Goal: Transaction & Acquisition: Purchase product/service

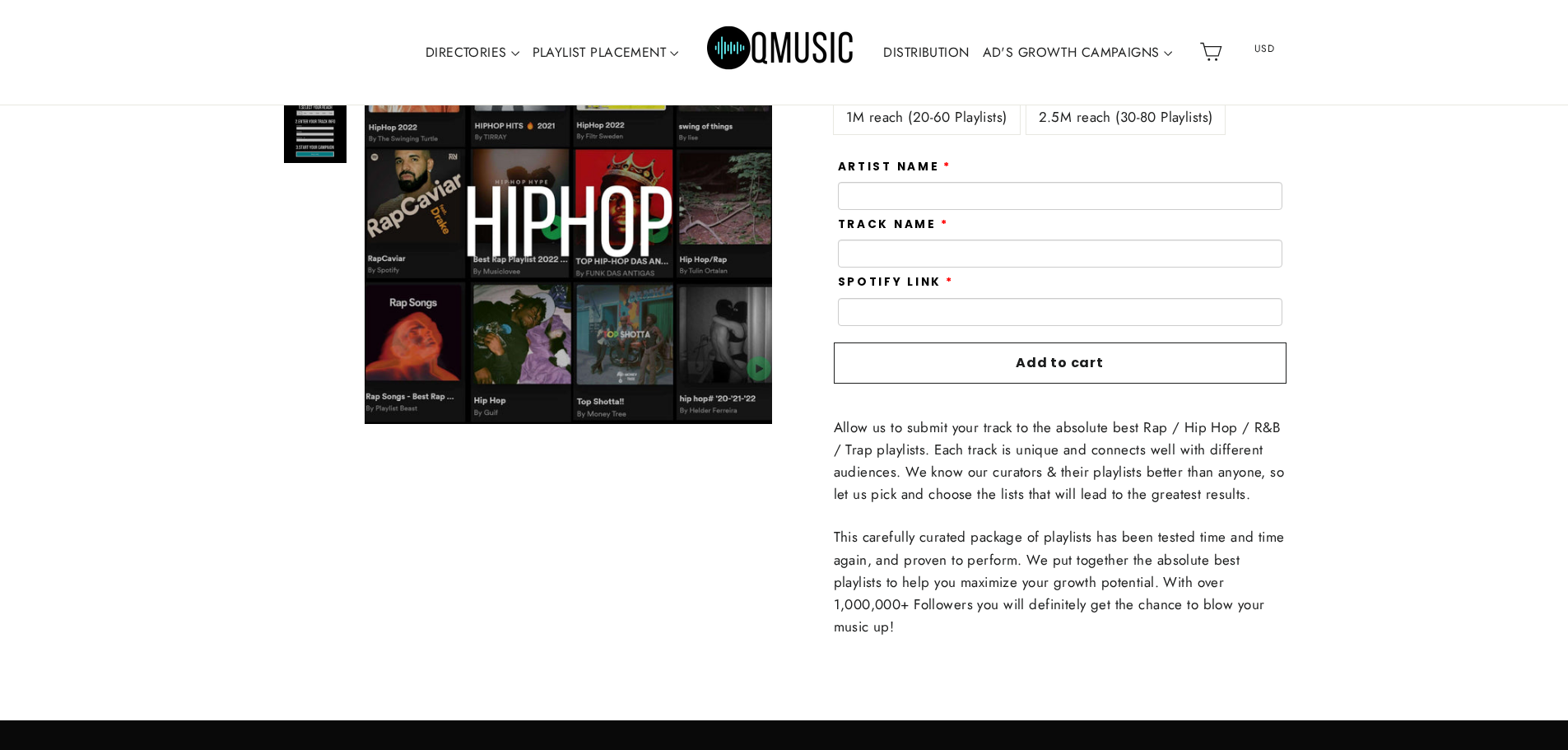
scroll to position [247, 0]
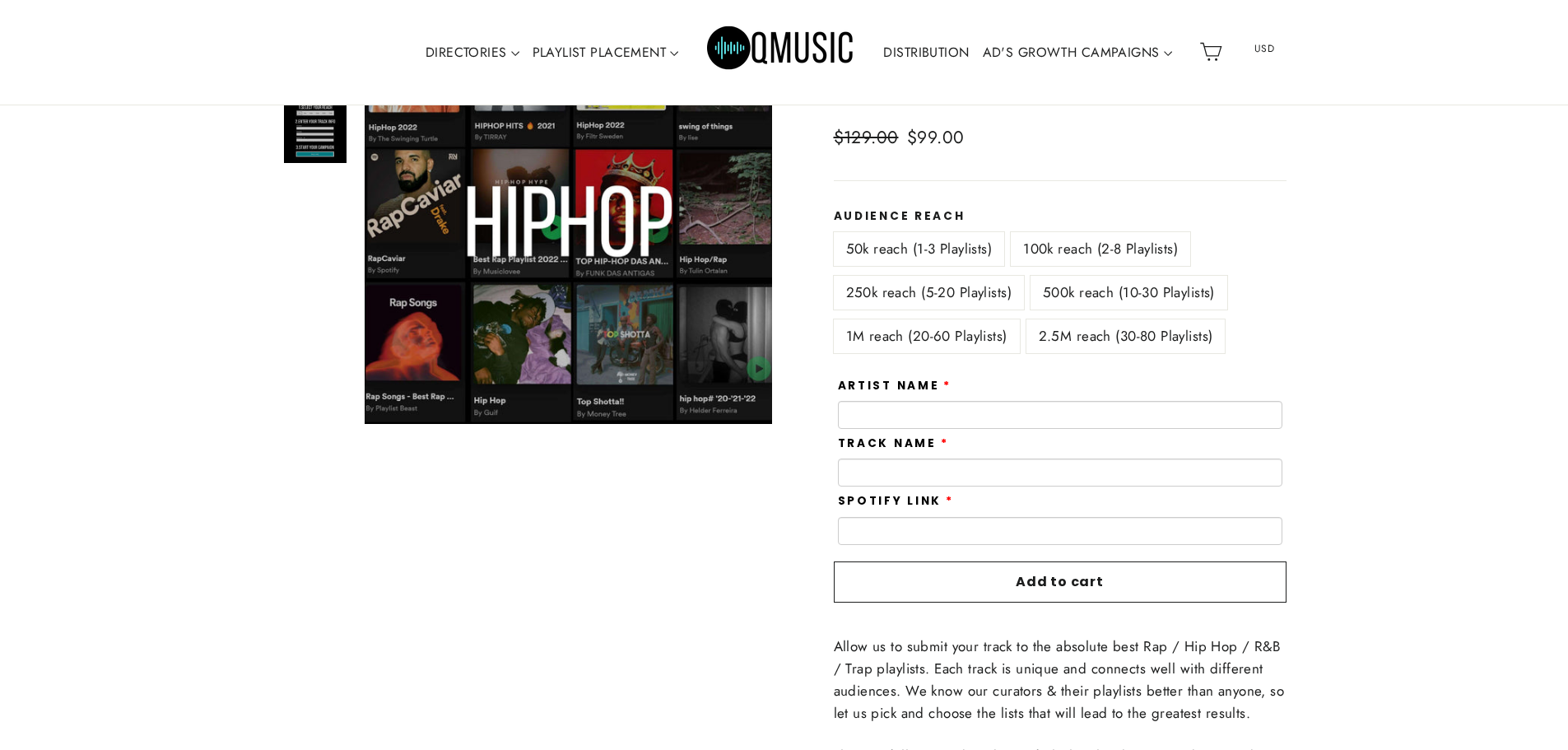
click at [954, 347] on label "1M reach (20-60 Playlists)" at bounding box center [926, 337] width 186 height 33
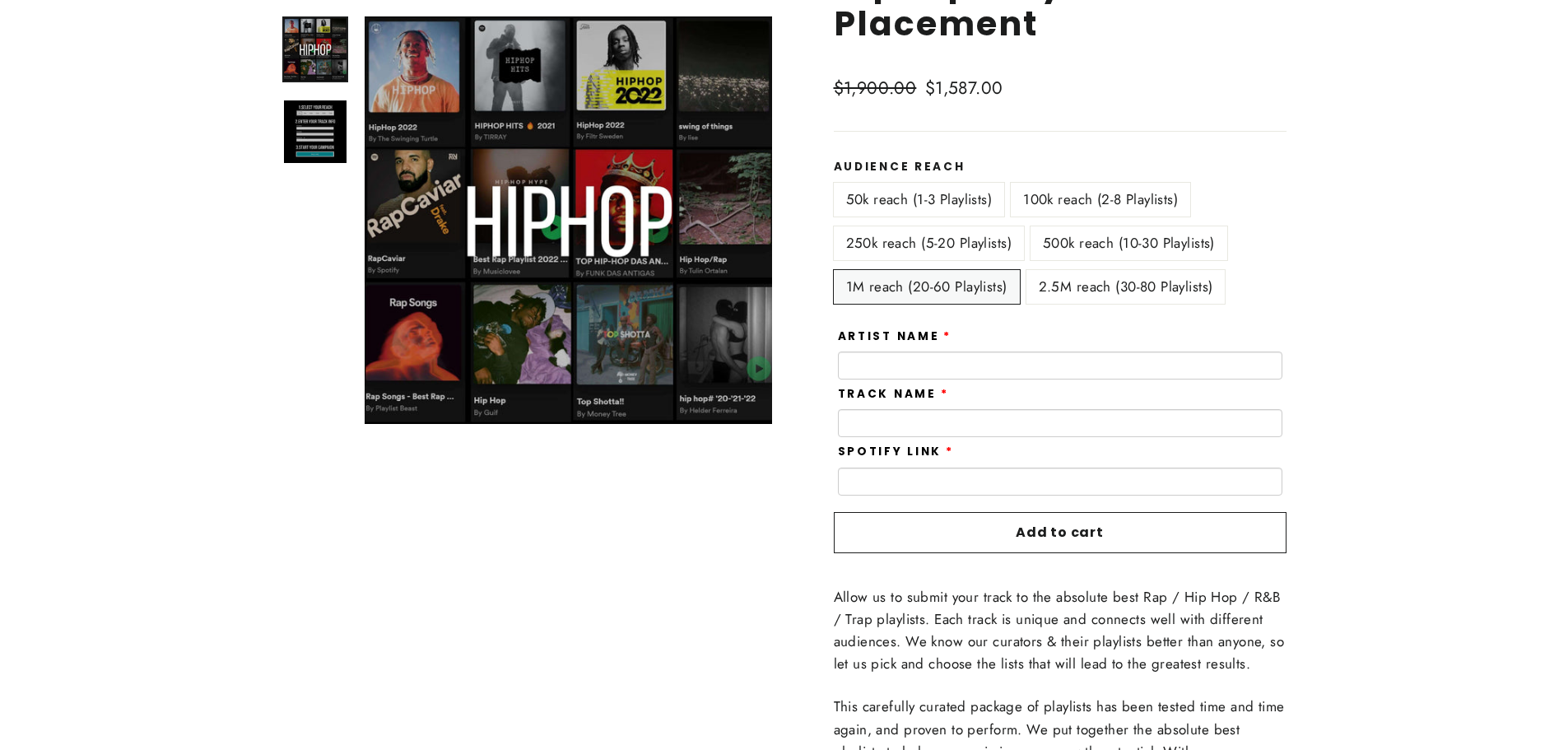
scroll to position [83, 0]
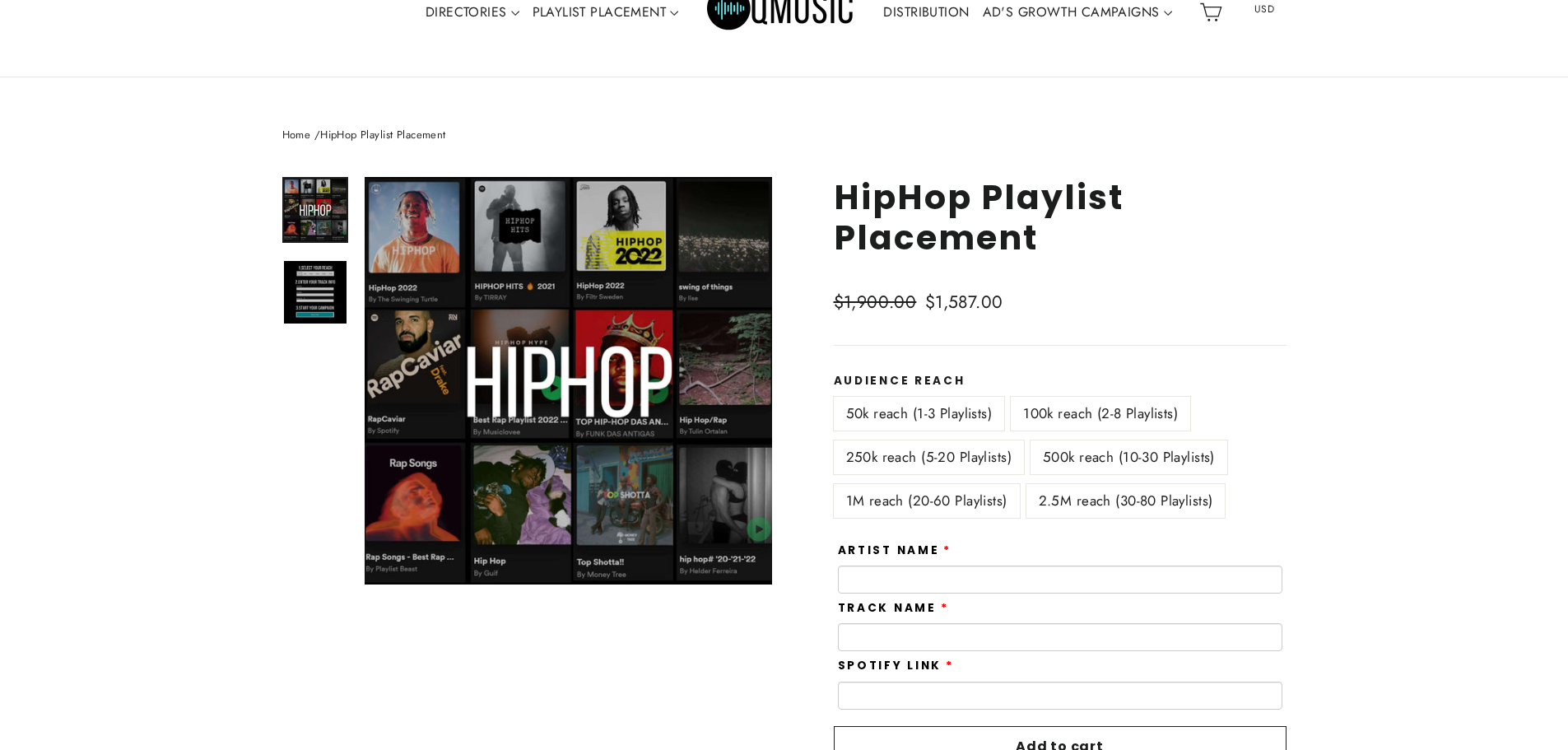
click at [931, 420] on label "50k reach (1-3 Playlists)" at bounding box center [919, 413] width 171 height 33
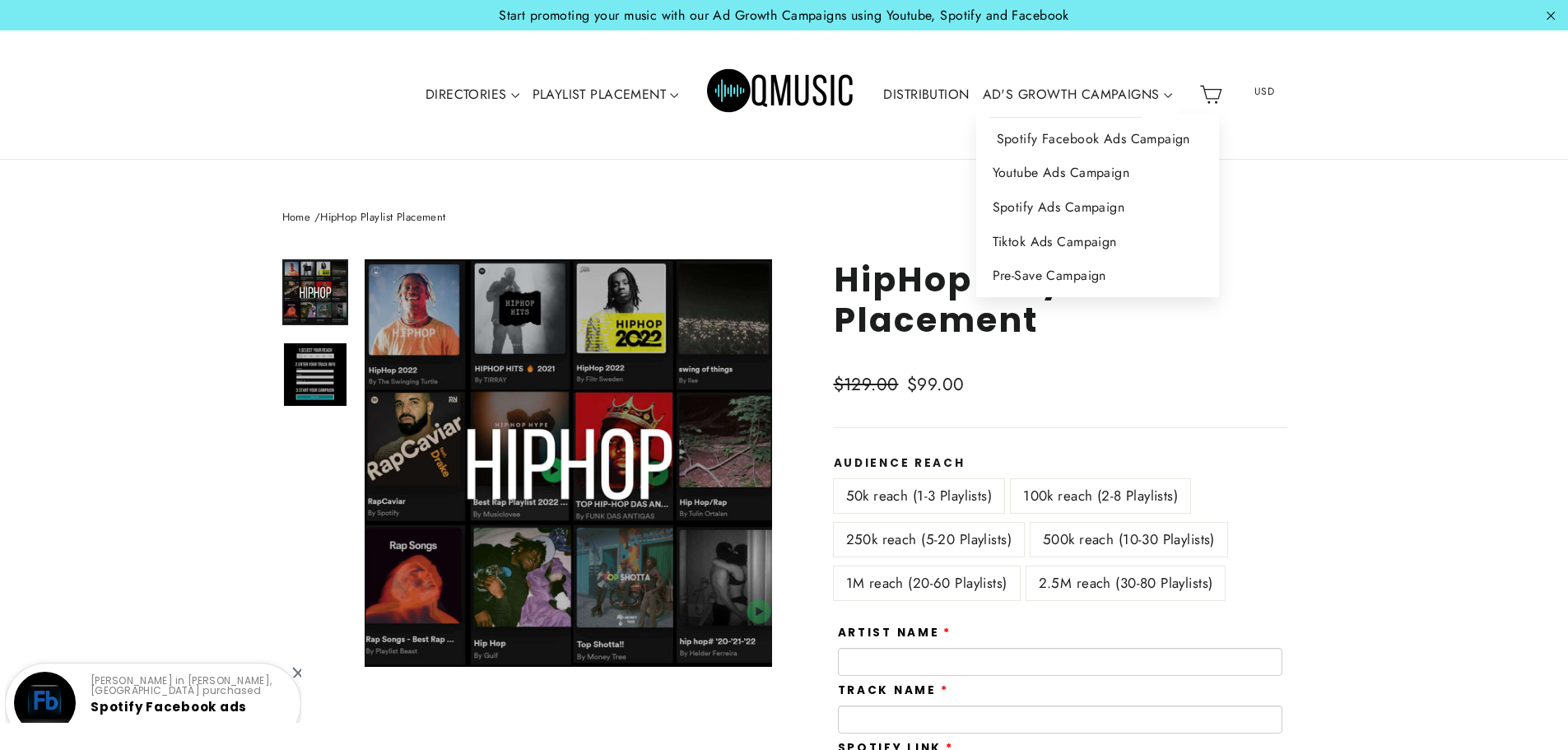
click at [1067, 134] on link "Spotify Facebook Ads Campaign" at bounding box center [1097, 139] width 243 height 34
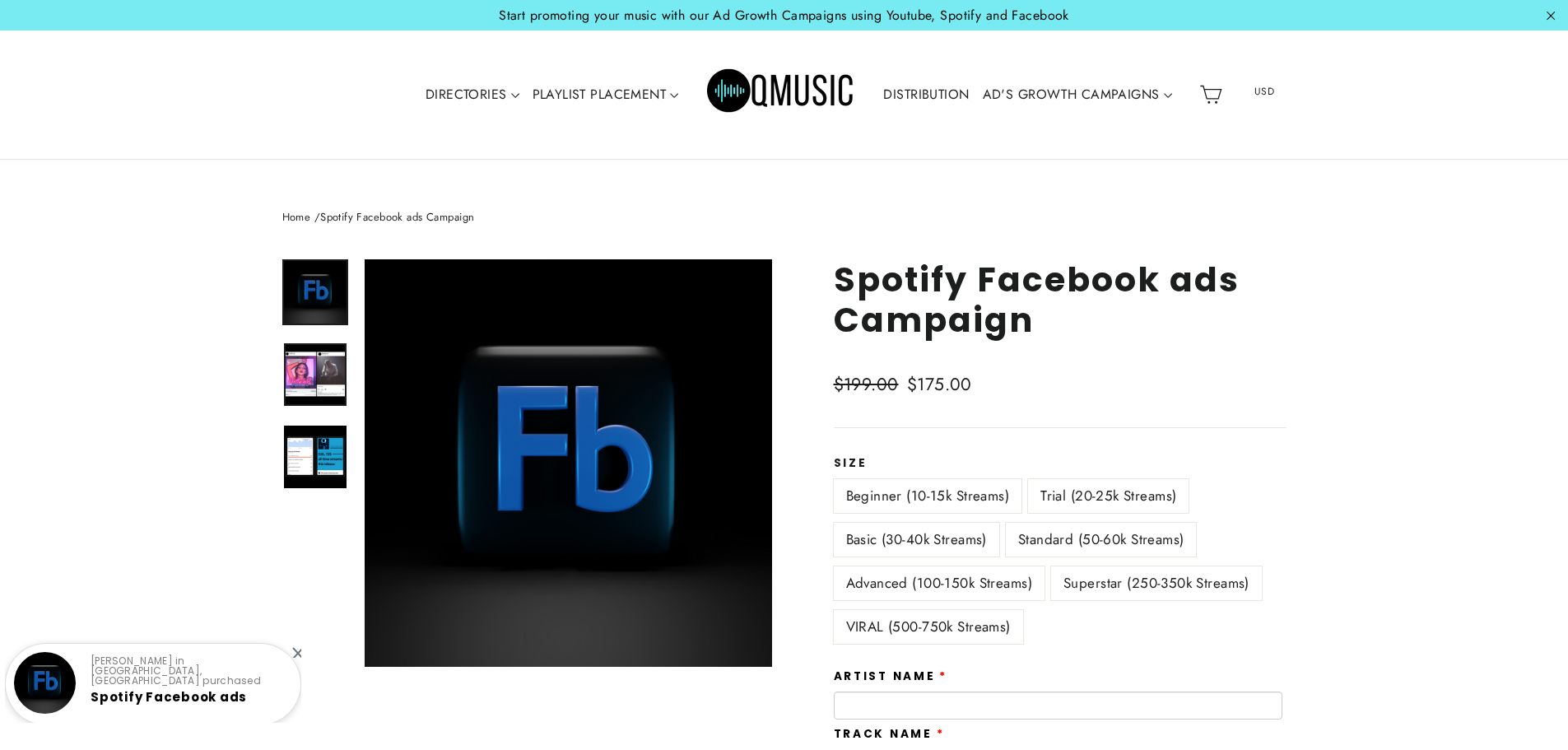
click at [310, 380] on img at bounding box center [316, 375] width 63 height 63
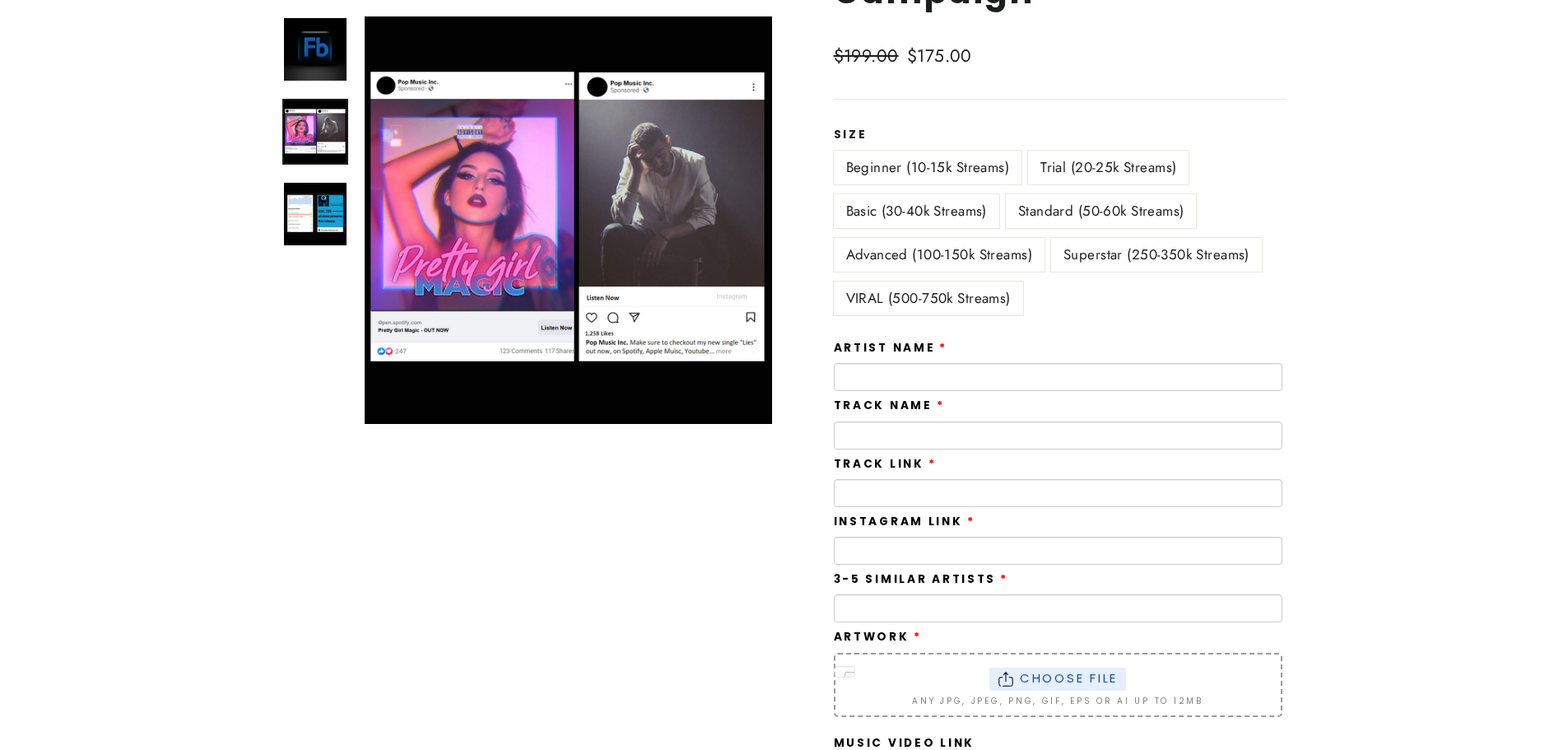
scroll to position [330, 0]
